Goal: Find specific page/section: Locate item on page

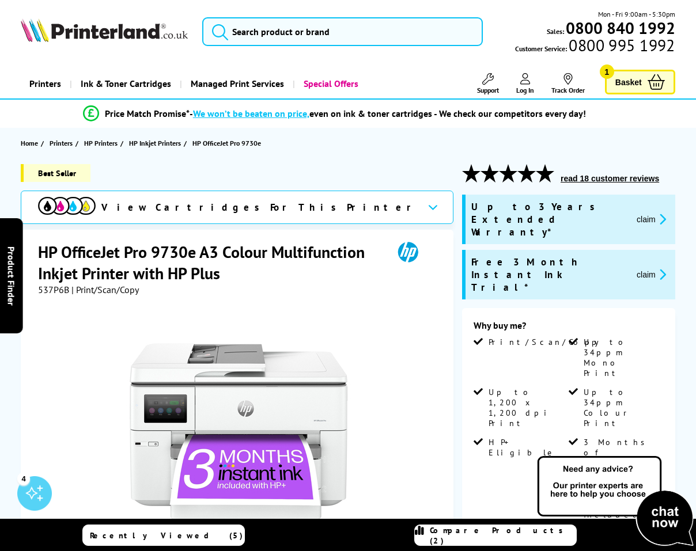
click at [115, 256] on h1 "HP OfficeJet Pro 9730e A3 Colour Multifunction Inkjet Printer with HP Plus" at bounding box center [209, 262] width 343 height 43
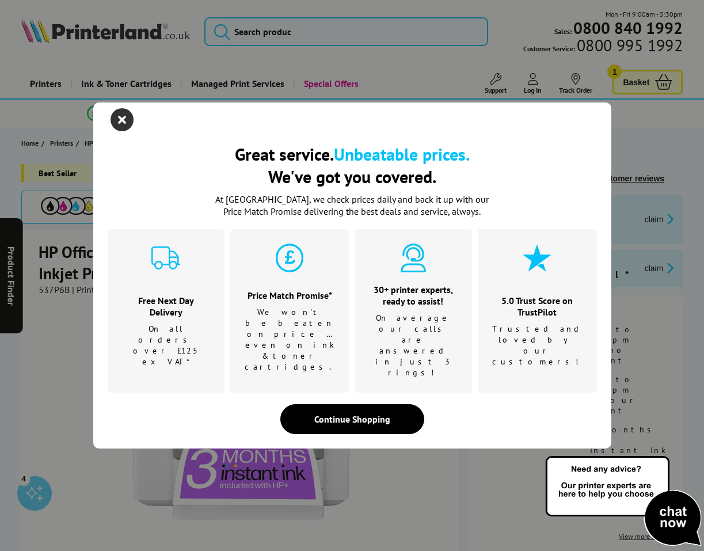
click at [132, 131] on icon "close modal" at bounding box center [122, 119] width 23 height 23
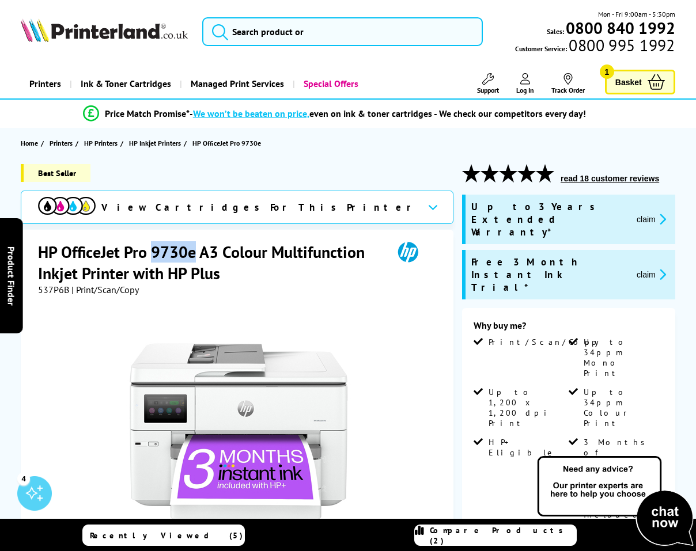
drag, startPoint x: 196, startPoint y: 257, endPoint x: 154, endPoint y: 251, distance: 42.6
click at [154, 251] on h1 "HP OfficeJet Pro 9730e A3 Colour Multifunction Inkjet Printer with HP Plus" at bounding box center [209, 262] width 343 height 43
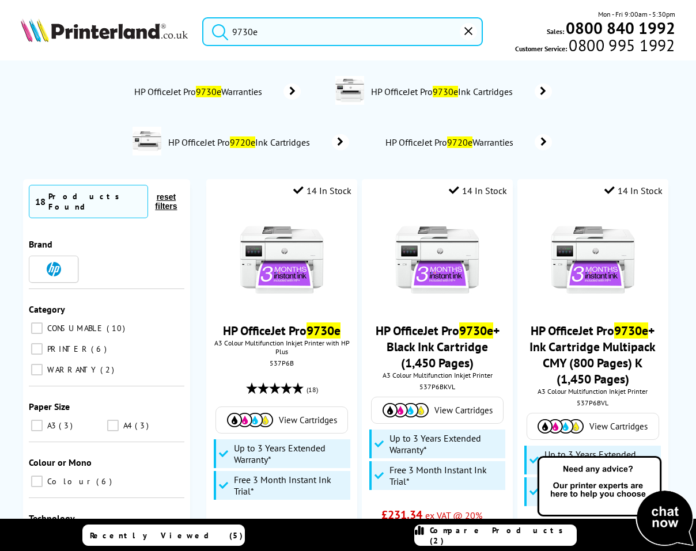
type input "9730e"
